Goal: Find specific page/section: Find specific page/section

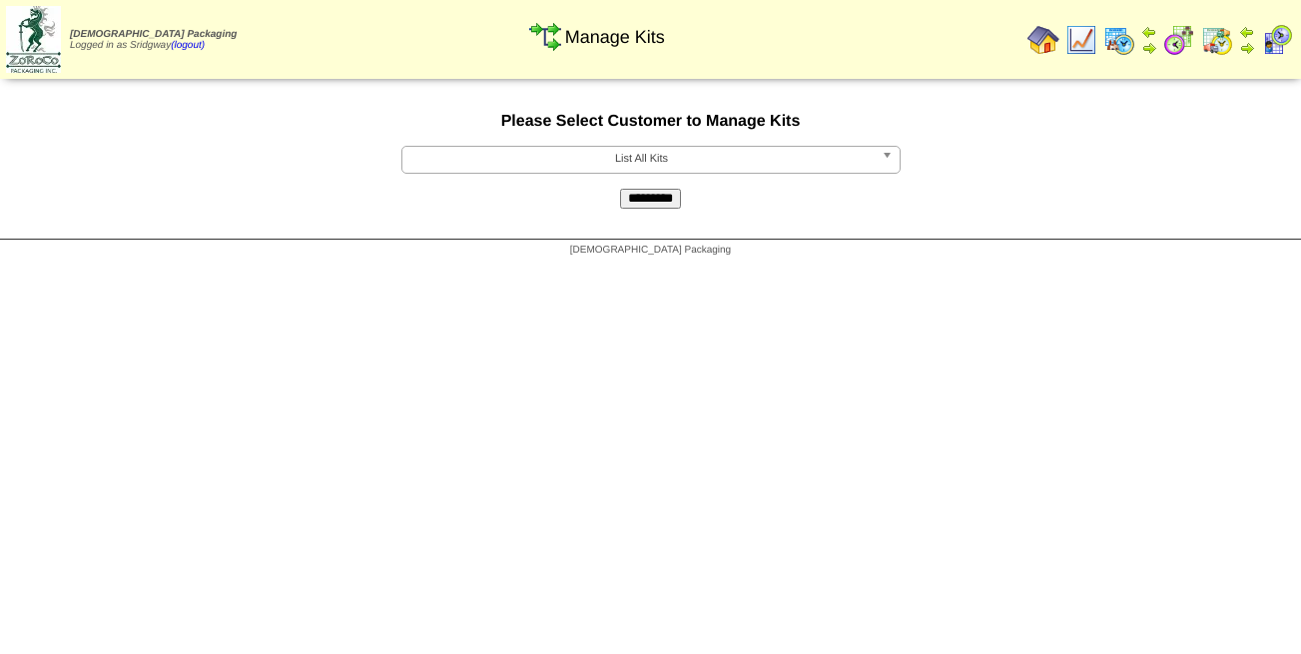
click at [729, 156] on span "List All Kits" at bounding box center [641, 159] width 463 height 24
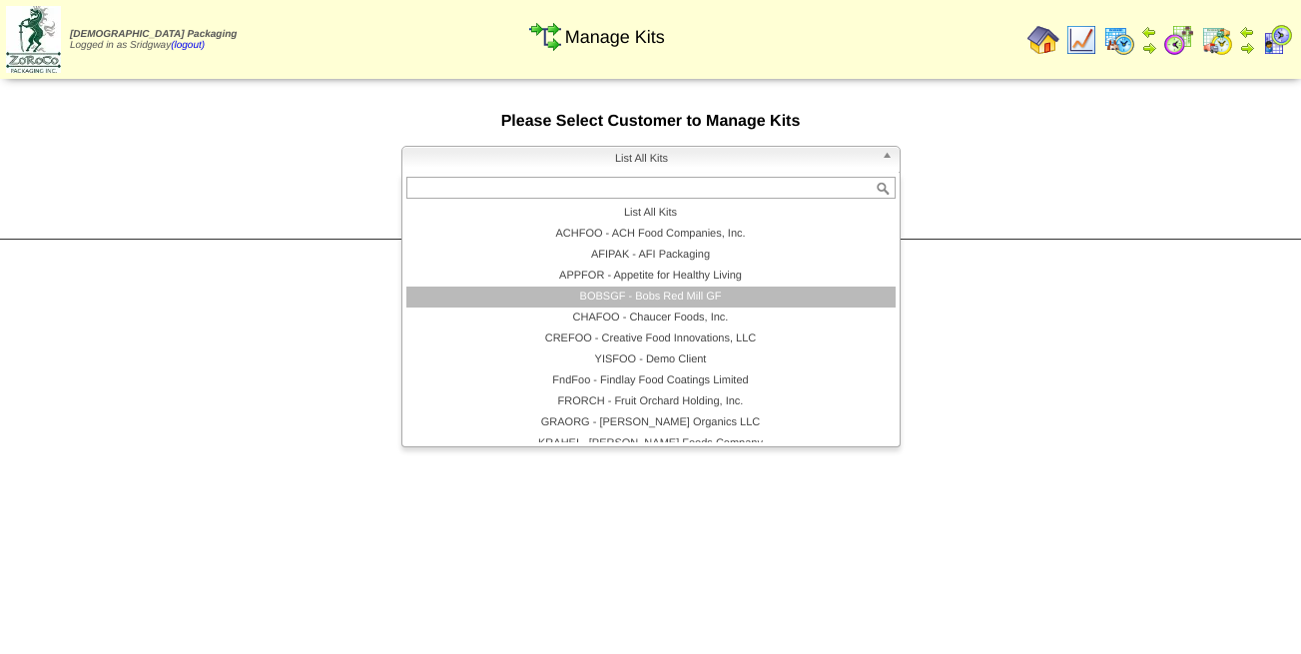
click at [705, 304] on li "BOBSGF - Bobs Red Mill GF" at bounding box center [650, 297] width 489 height 21
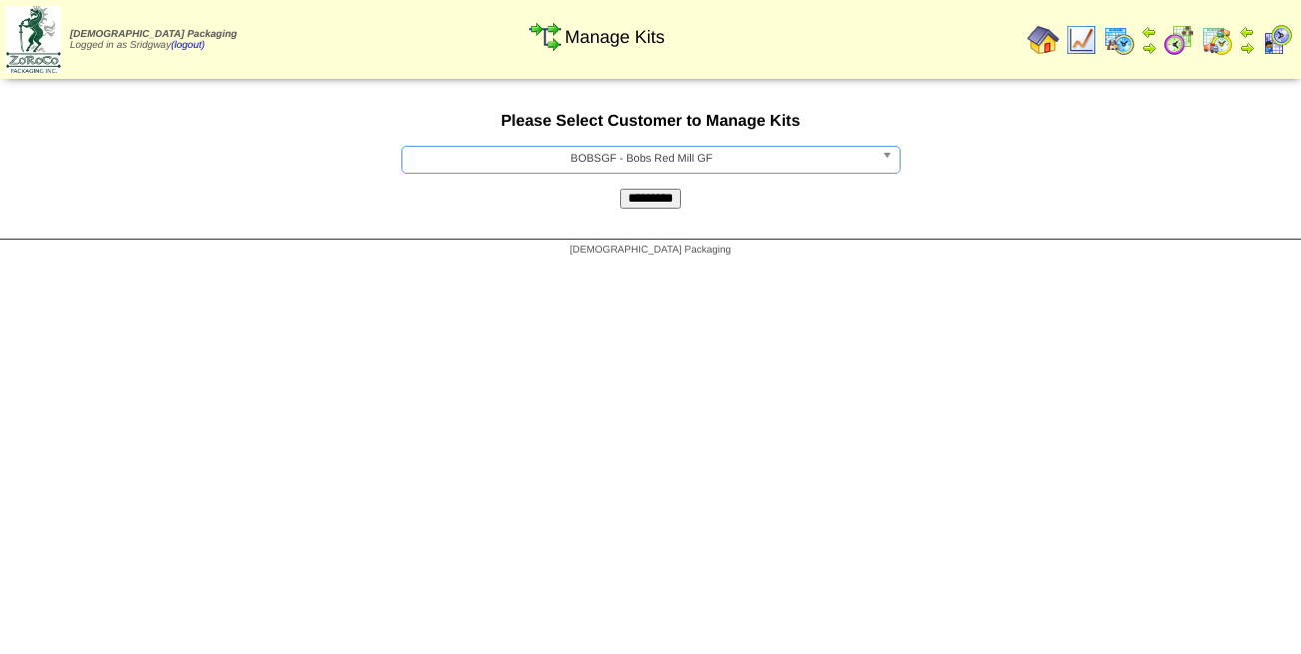
click at [658, 209] on input "*********" at bounding box center [650, 199] width 61 height 20
